Goal: Check status: Check status

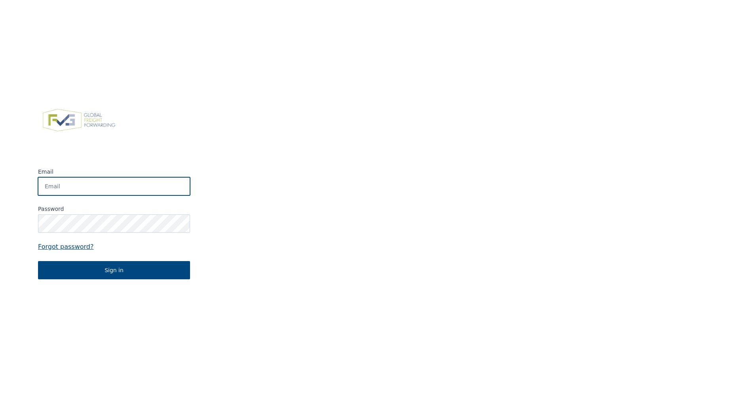
click at [139, 184] on input "Email" at bounding box center [114, 186] width 152 height 18
type input "[PERSON_NAME][EMAIL_ADDRESS][PERSON_NAME][DOMAIN_NAME]"
click at [106, 185] on input "Email" at bounding box center [114, 186] width 152 height 18
type input "[PERSON_NAME][EMAIL_ADDRESS][PERSON_NAME][DOMAIN_NAME]"
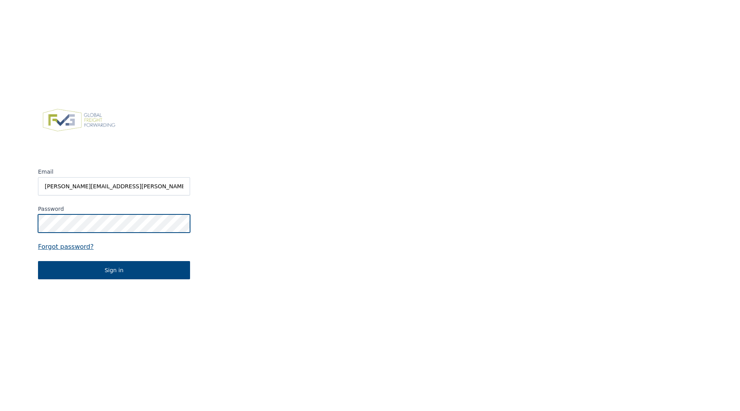
click at [38, 261] on button "Sign in" at bounding box center [114, 270] width 152 height 18
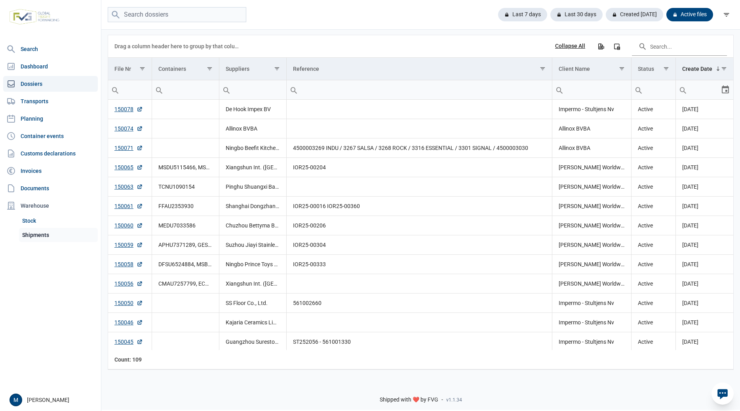
click at [44, 237] on link "Shipments" at bounding box center [58, 235] width 79 height 14
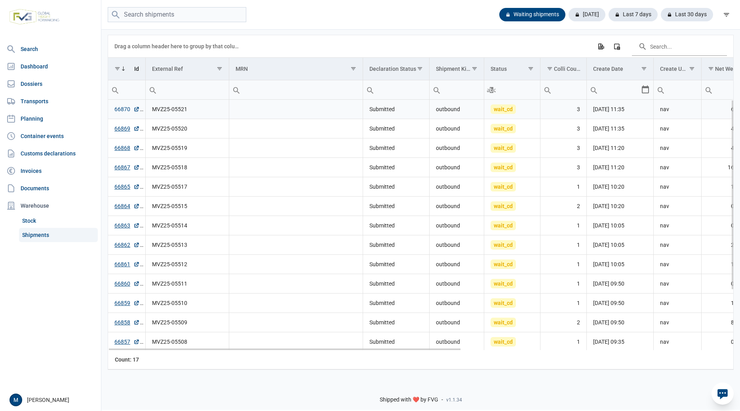
click at [120, 109] on link "66870" at bounding box center [126, 109] width 25 height 8
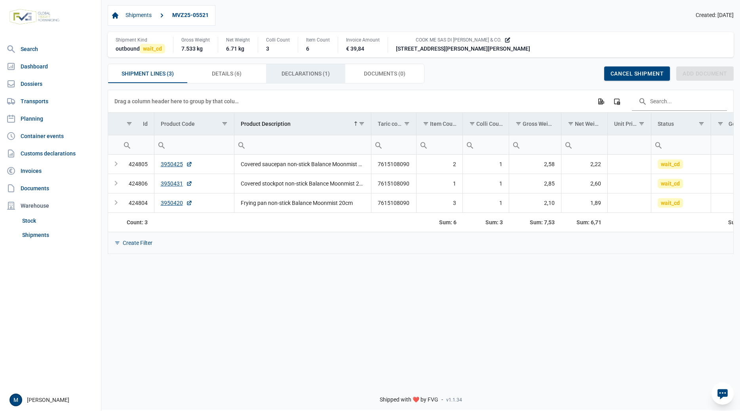
click at [308, 74] on span "Declarations (1) Declarations (1)" at bounding box center [306, 74] width 48 height 10
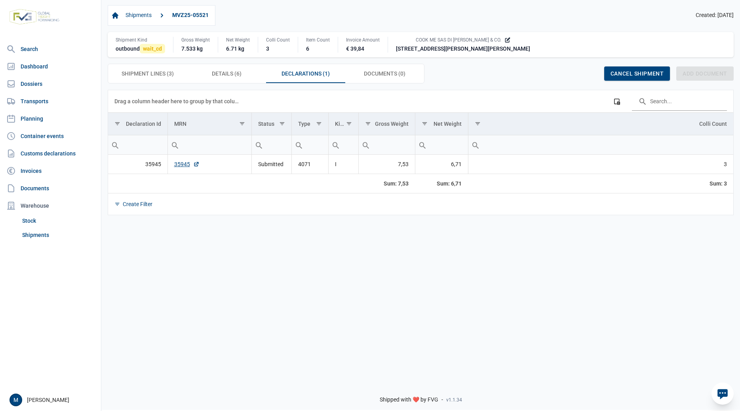
click at [352, 280] on div "Data grid with 1 rows and 8 columns Drag a column header here to group by that …" at bounding box center [420, 233] width 639 height 287
